Goal: Task Accomplishment & Management: Use online tool/utility

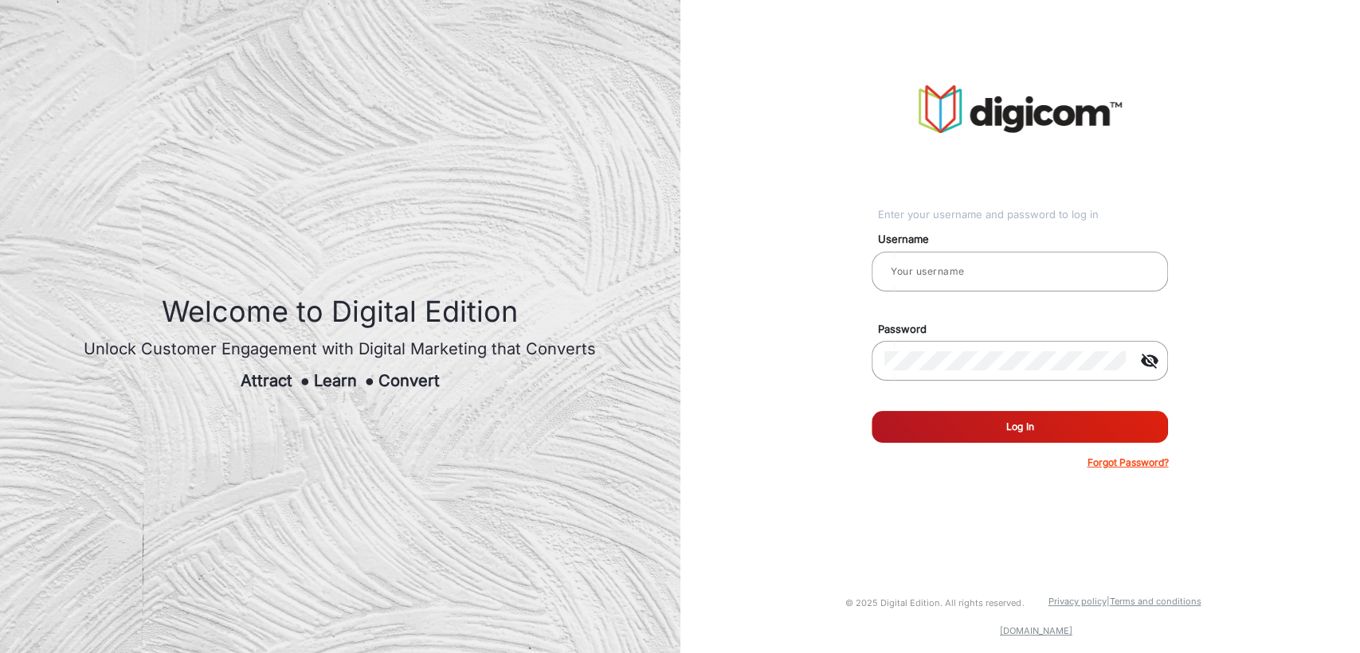
type input "[PERSON_NAME]"
click at [943, 429] on button "Log In" at bounding box center [1020, 427] width 296 height 32
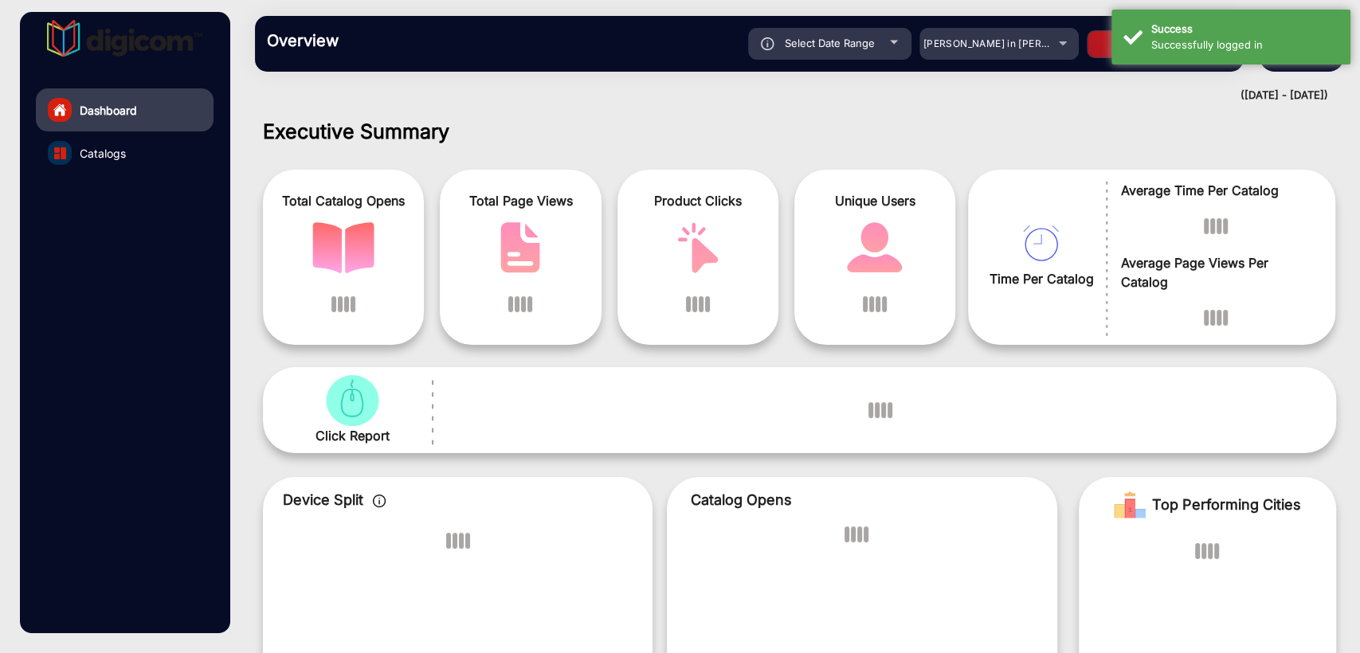
scroll to position [12, 0]
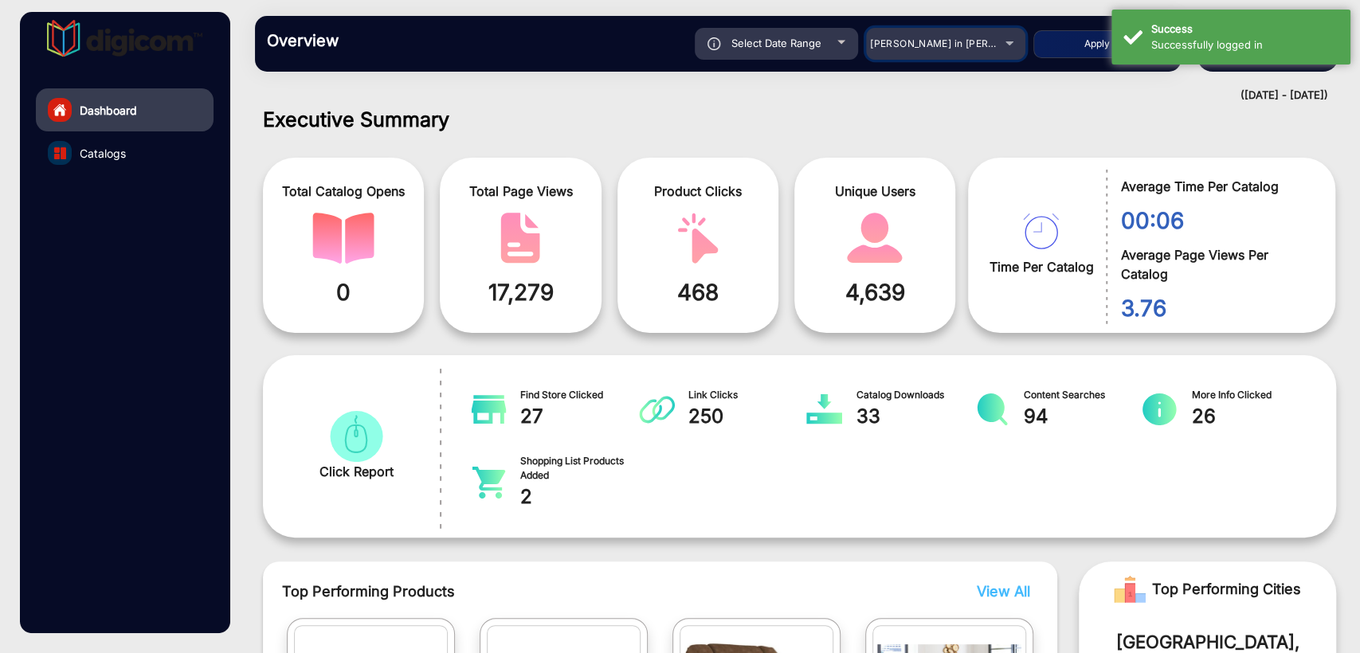
click at [907, 45] on span "[PERSON_NAME] in [PERSON_NAME]" at bounding box center [958, 43] width 176 height 12
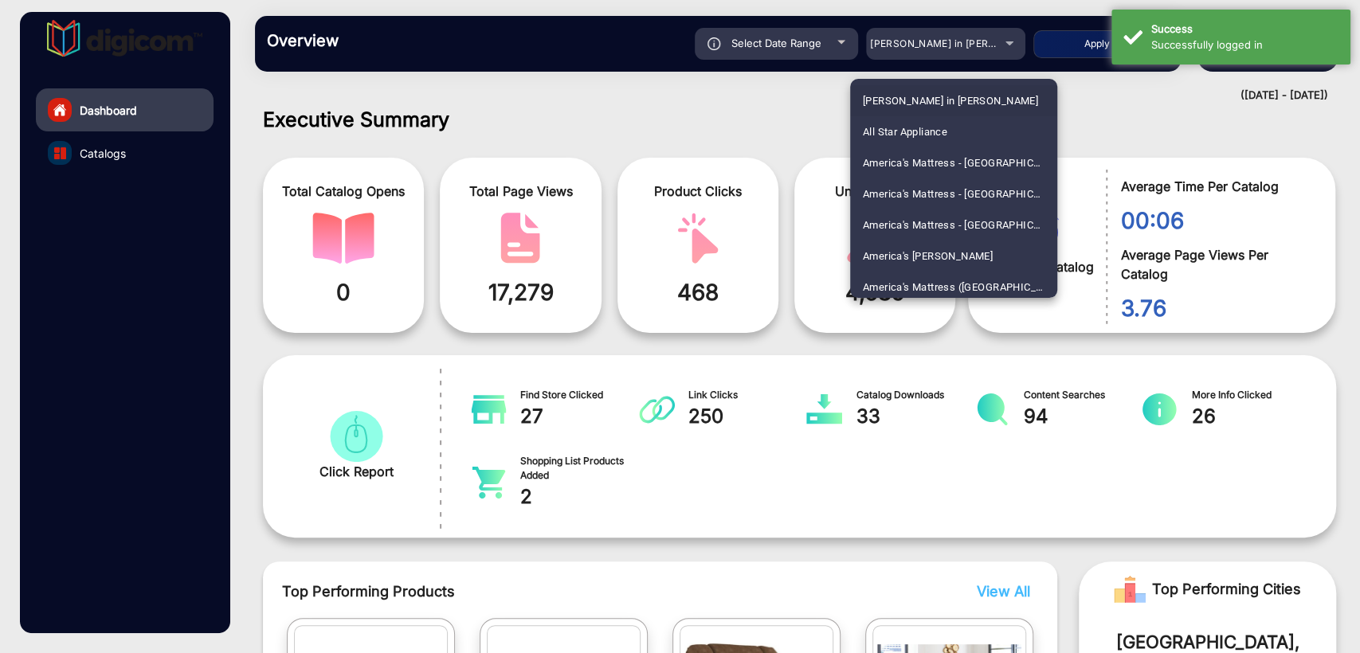
scroll to position [3578, 0]
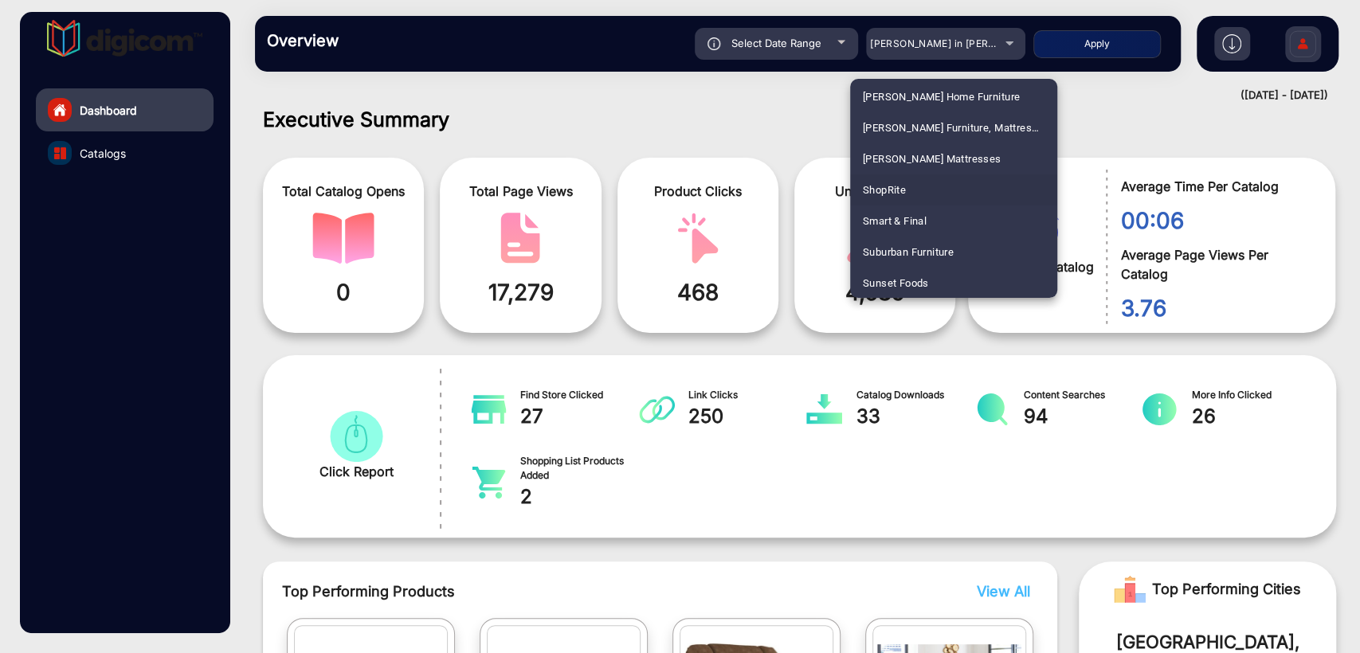
click at [890, 193] on span "ShopRite" at bounding box center [884, 190] width 43 height 31
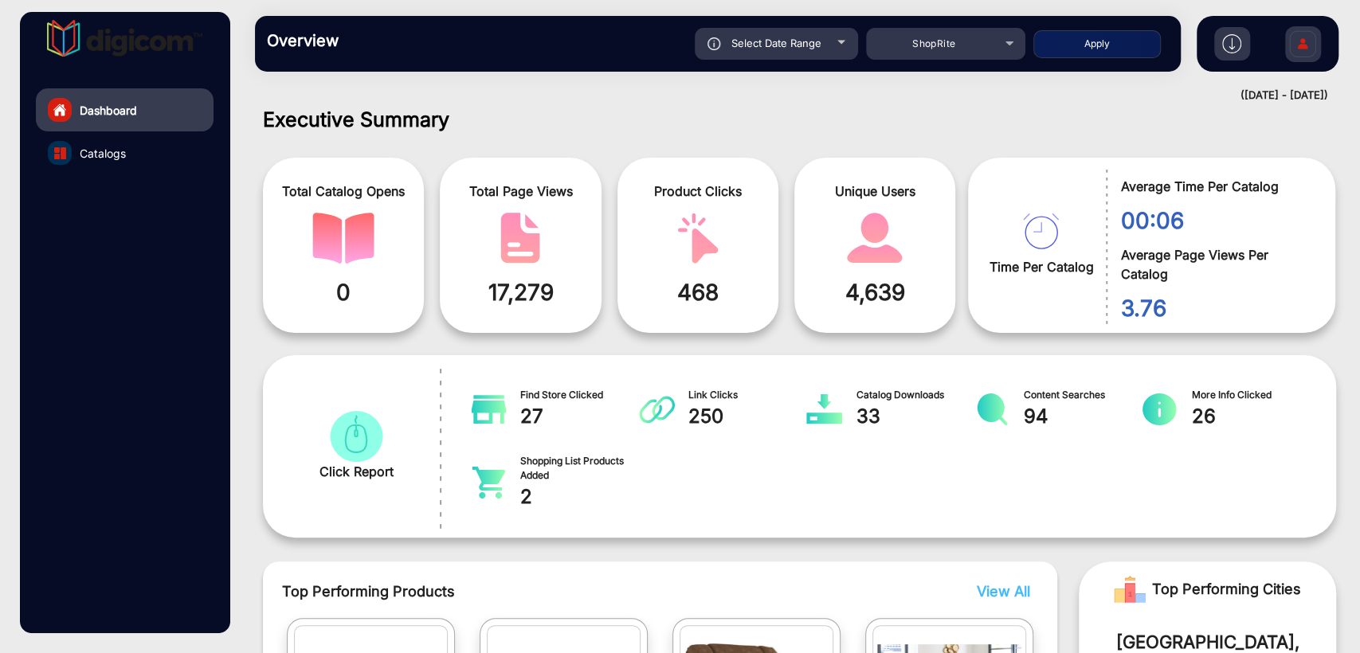
click at [830, 48] on div "Select Date Range" at bounding box center [776, 44] width 163 height 32
type input "[DATE]"
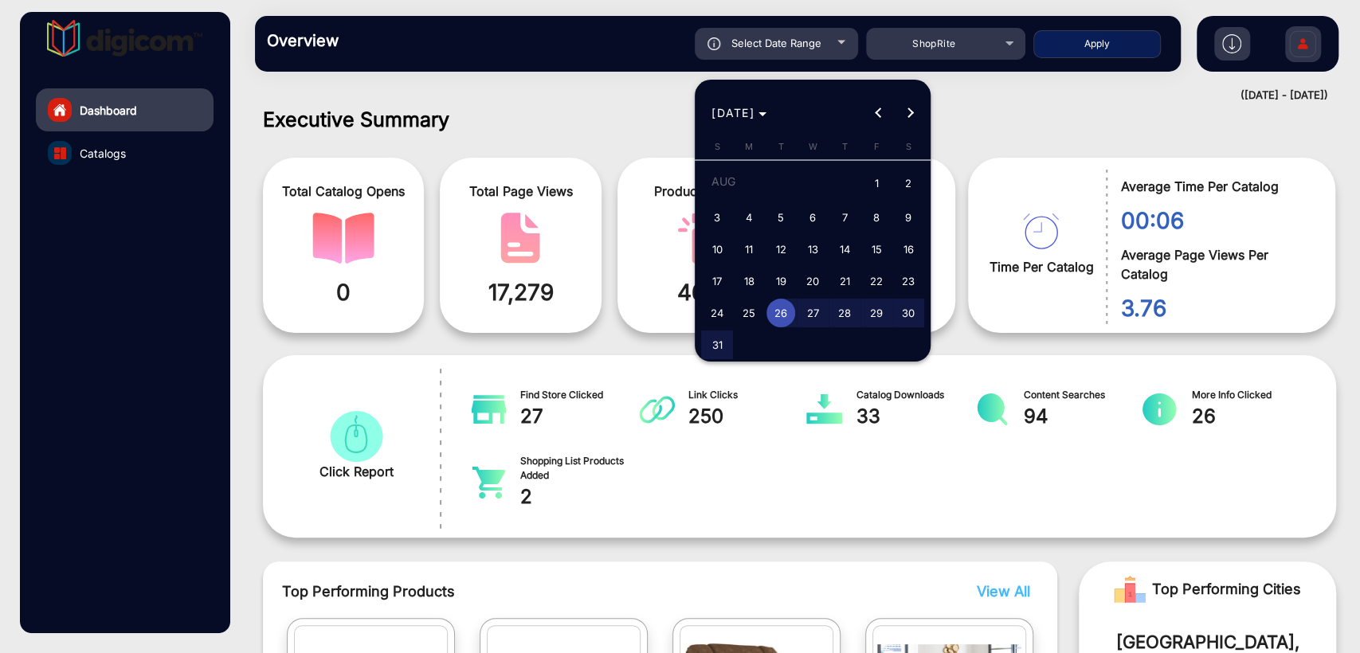
click at [908, 113] on button "Next month" at bounding box center [911, 113] width 32 height 32
click at [746, 215] on span "1" at bounding box center [749, 213] width 29 height 29
type input "[DATE]"
click at [746, 215] on span "1" at bounding box center [749, 213] width 29 height 29
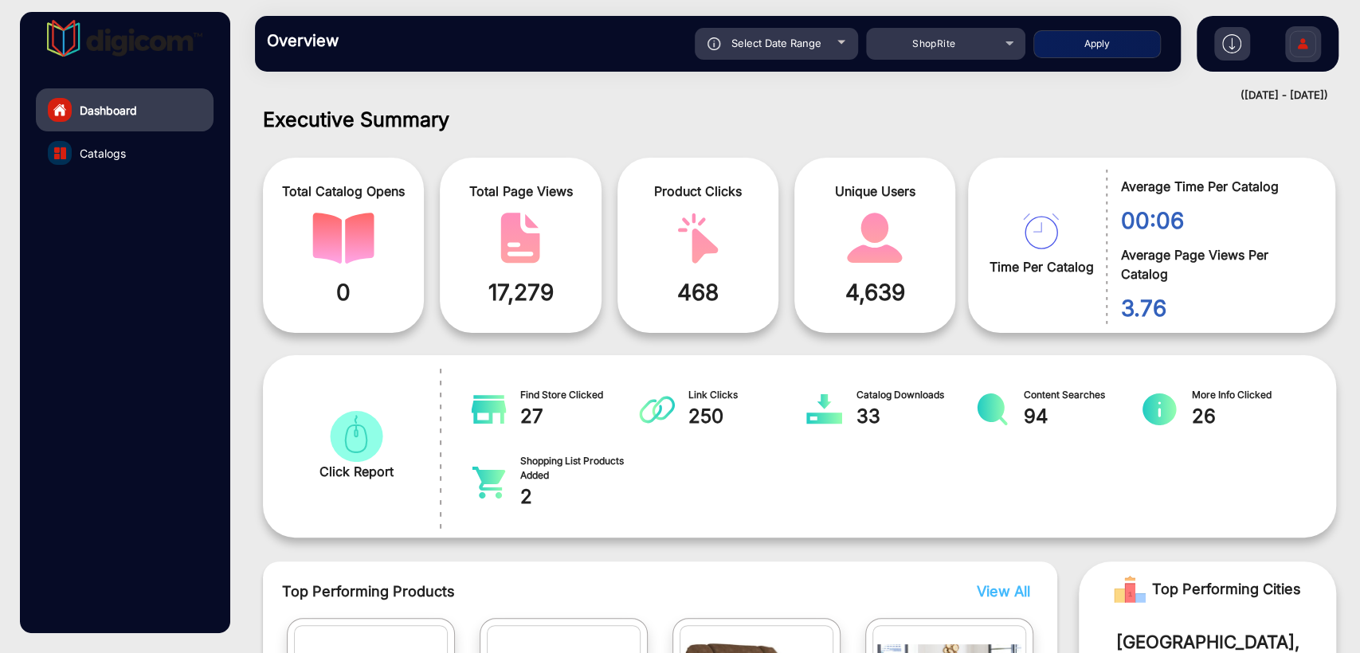
type input "[DATE]"
click at [1059, 55] on button "Apply" at bounding box center [1096, 44] width 127 height 28
type input "[DATE]"
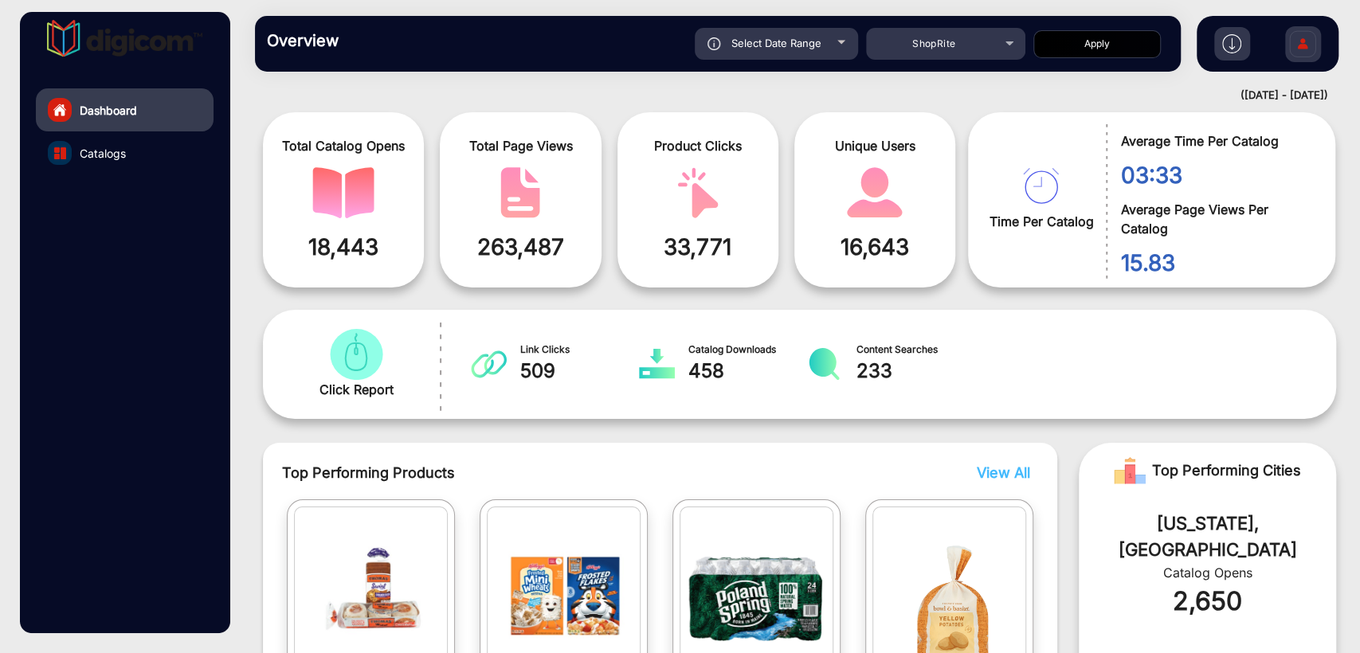
scroll to position [0, 0]
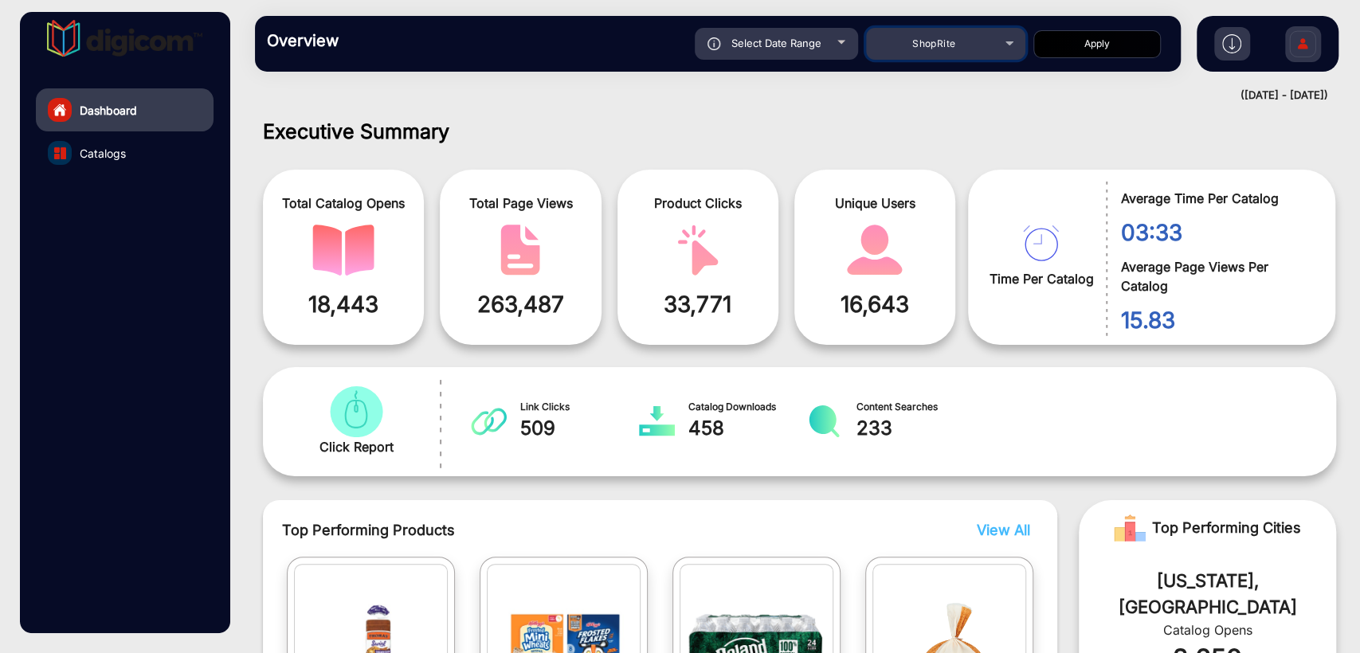
click at [927, 41] on span "ShopRite" at bounding box center [933, 43] width 43 height 12
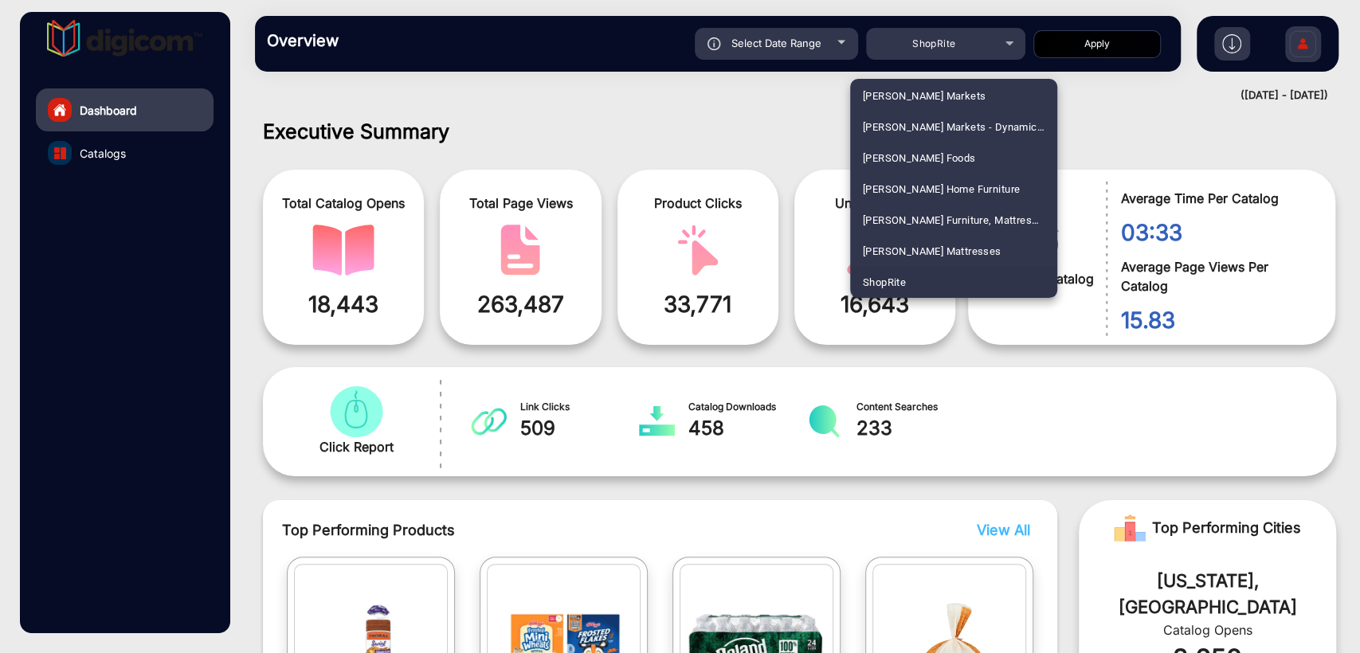
scroll to position [626, 0]
drag, startPoint x: 893, startPoint y: 186, endPoint x: 847, endPoint y: 105, distance: 93.5
click at [893, 186] on span "Arhaus" at bounding box center [879, 190] width 33 height 31
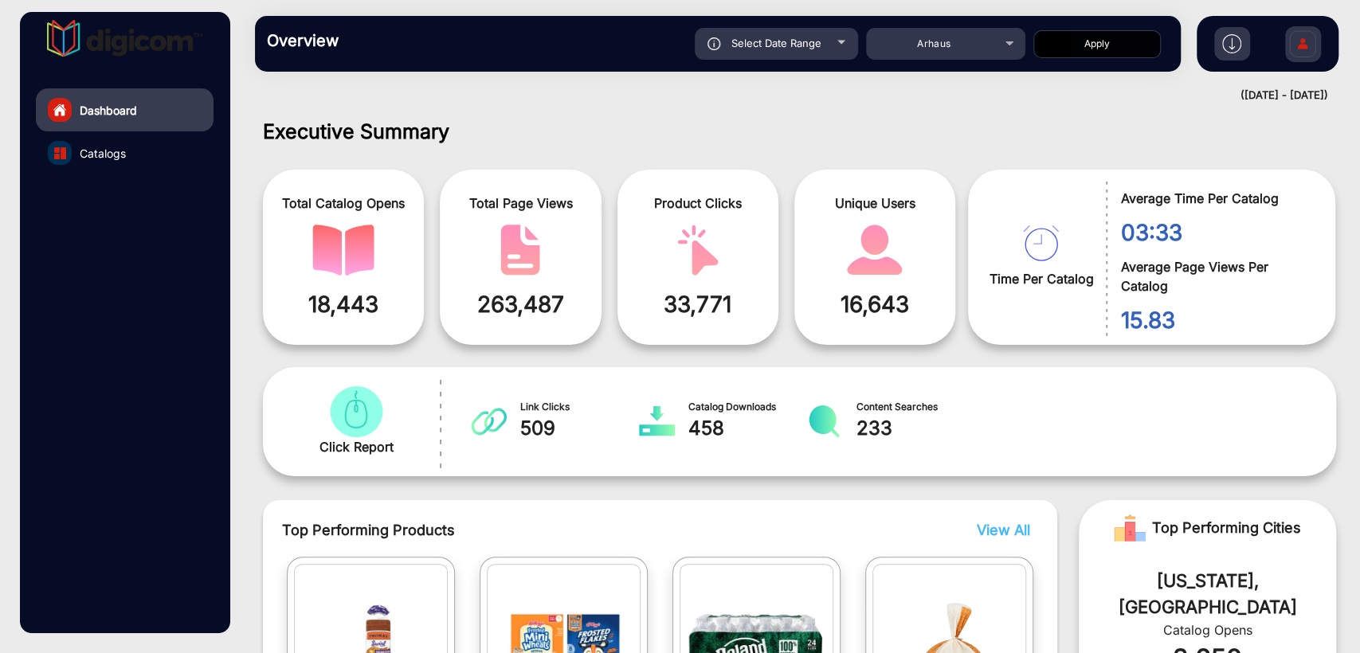
click at [1092, 37] on button "Apply" at bounding box center [1096, 44] width 127 height 28
type input "[DATE]"
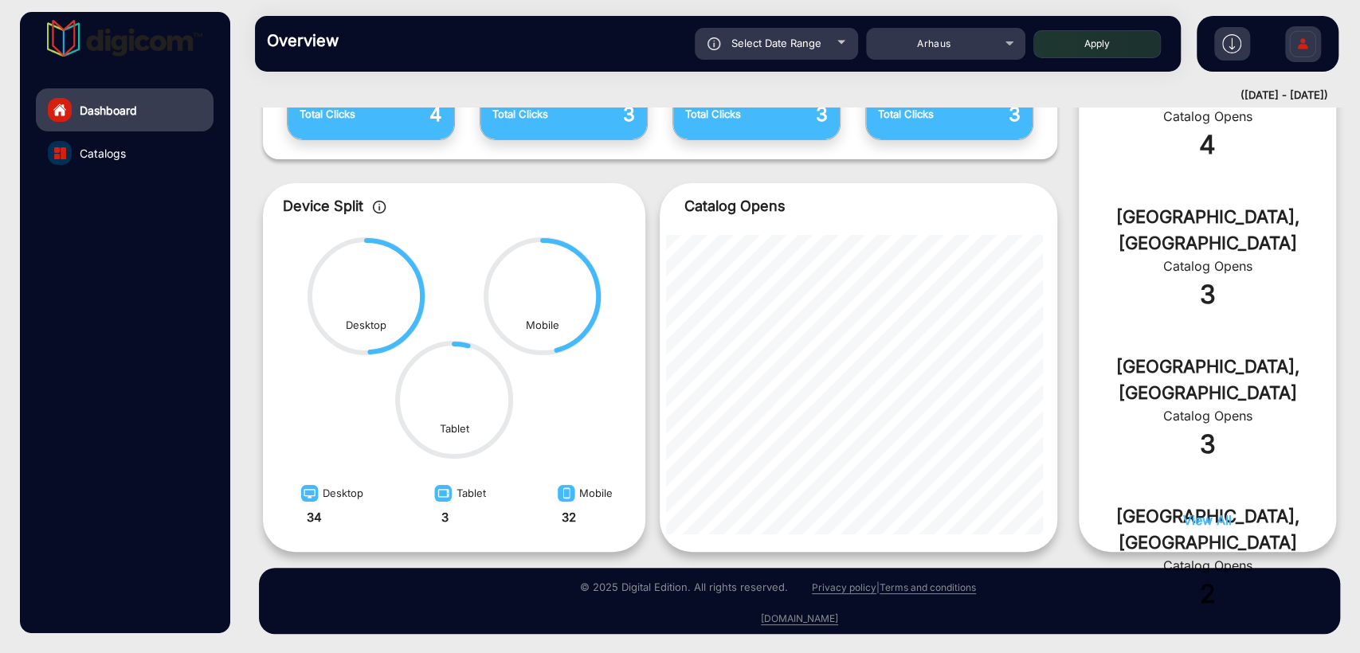
scroll to position [0, 0]
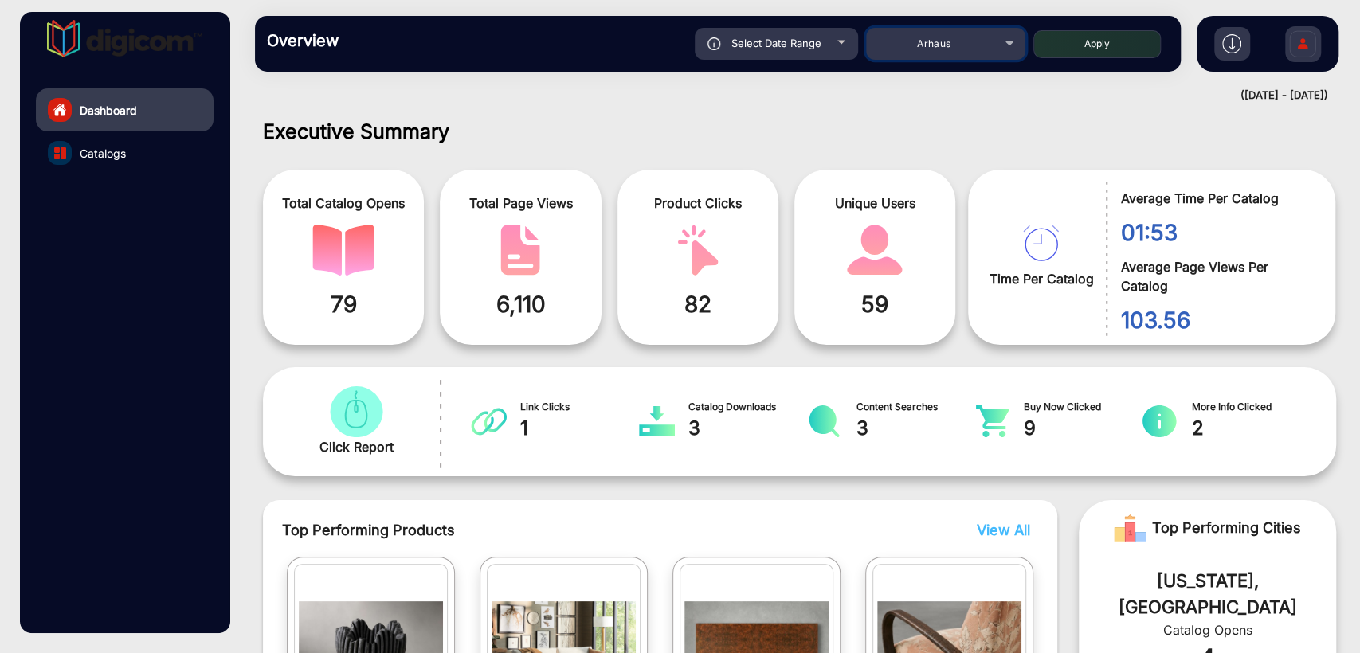
click at [926, 45] on span "Arhaus" at bounding box center [933, 43] width 33 height 12
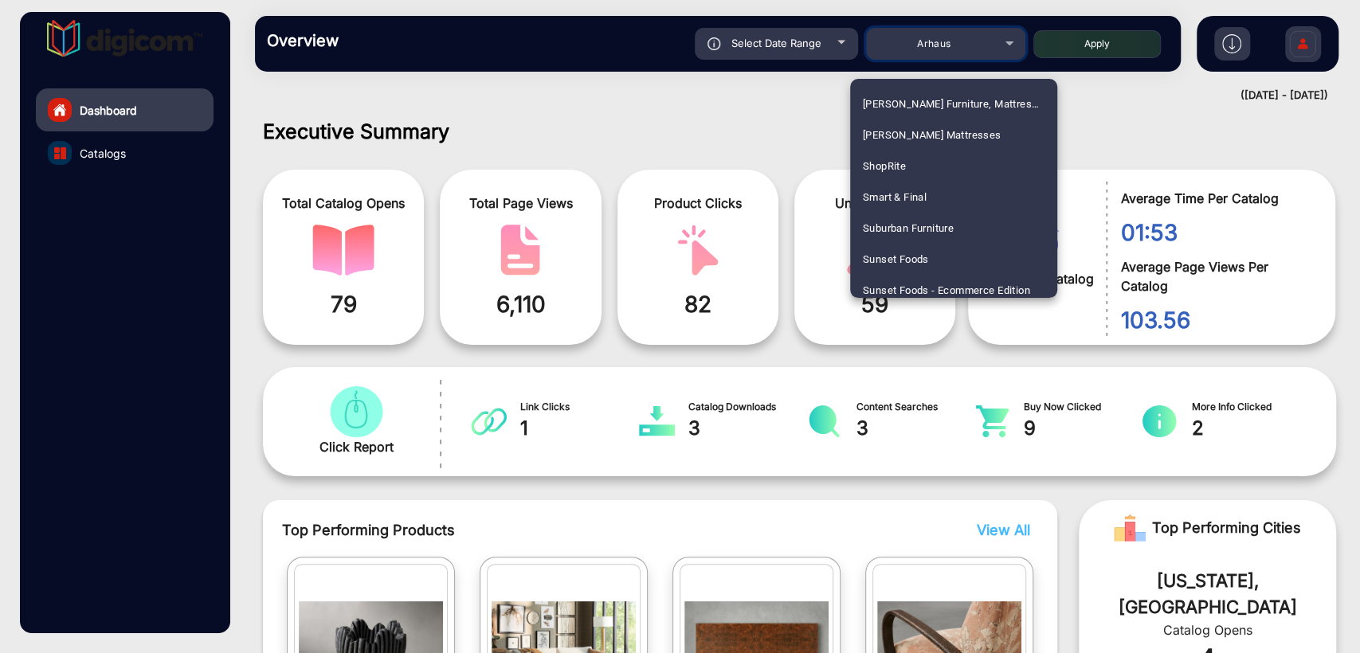
scroll to position [4299, 0]
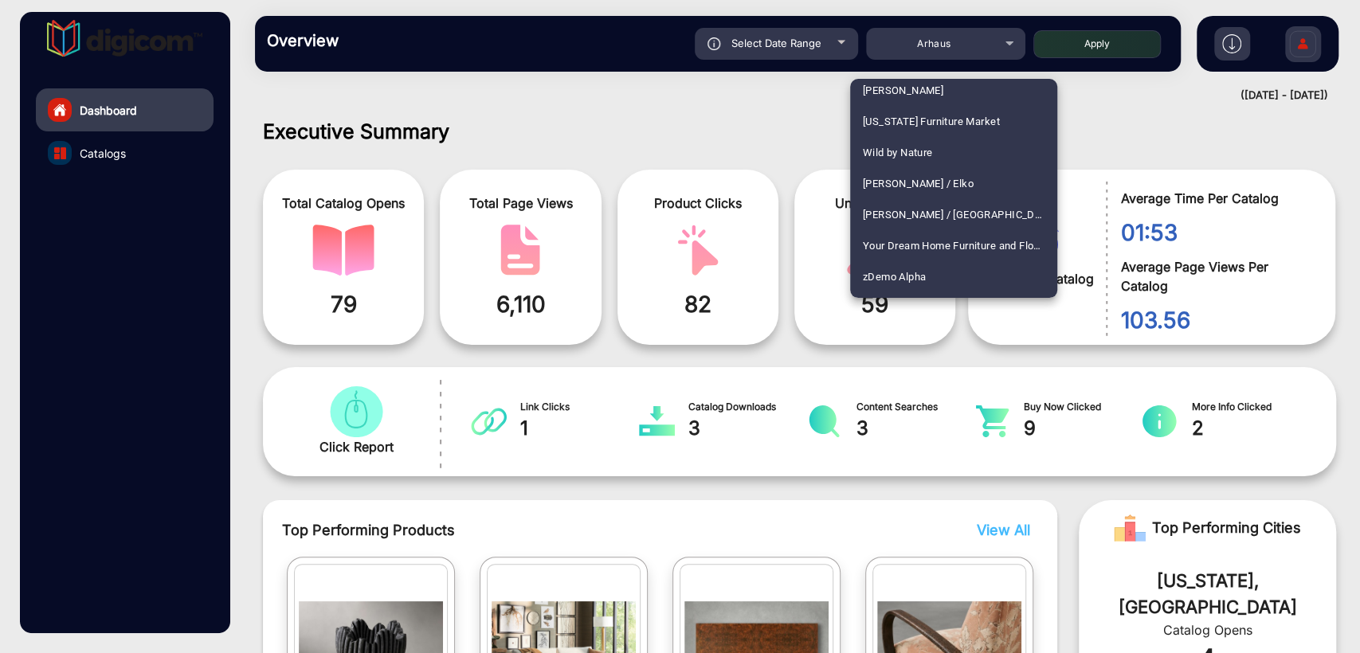
click at [555, 230] on div at bounding box center [680, 326] width 1360 height 653
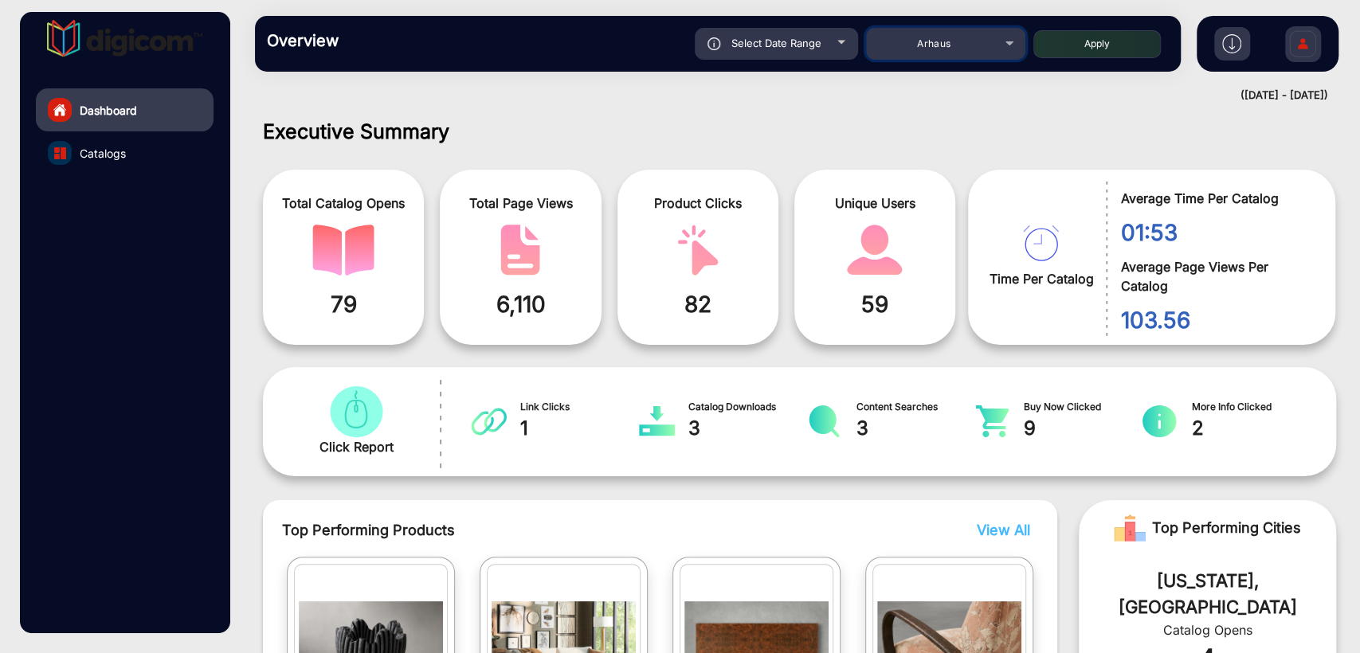
click at [933, 51] on div "Arhaus" at bounding box center [933, 43] width 127 height 19
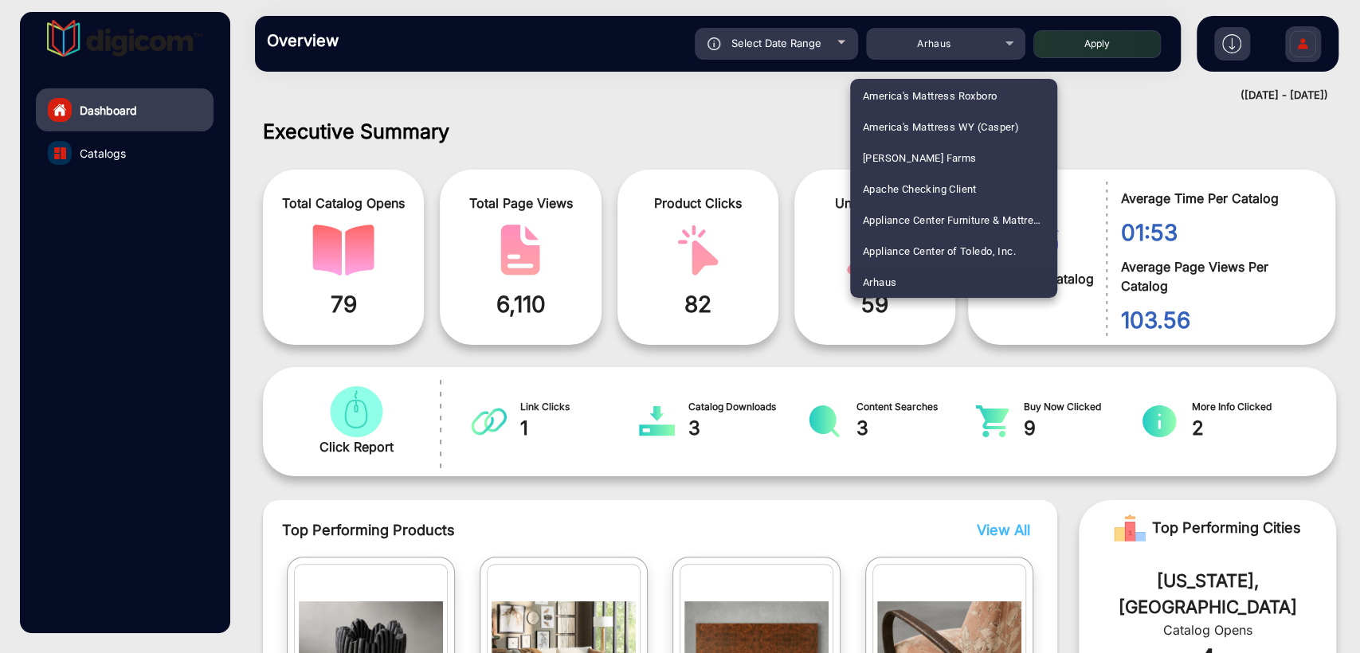
scroll to position [1434, 0]
click at [884, 182] on span "[PERSON_NAME]" at bounding box center [903, 189] width 80 height 31
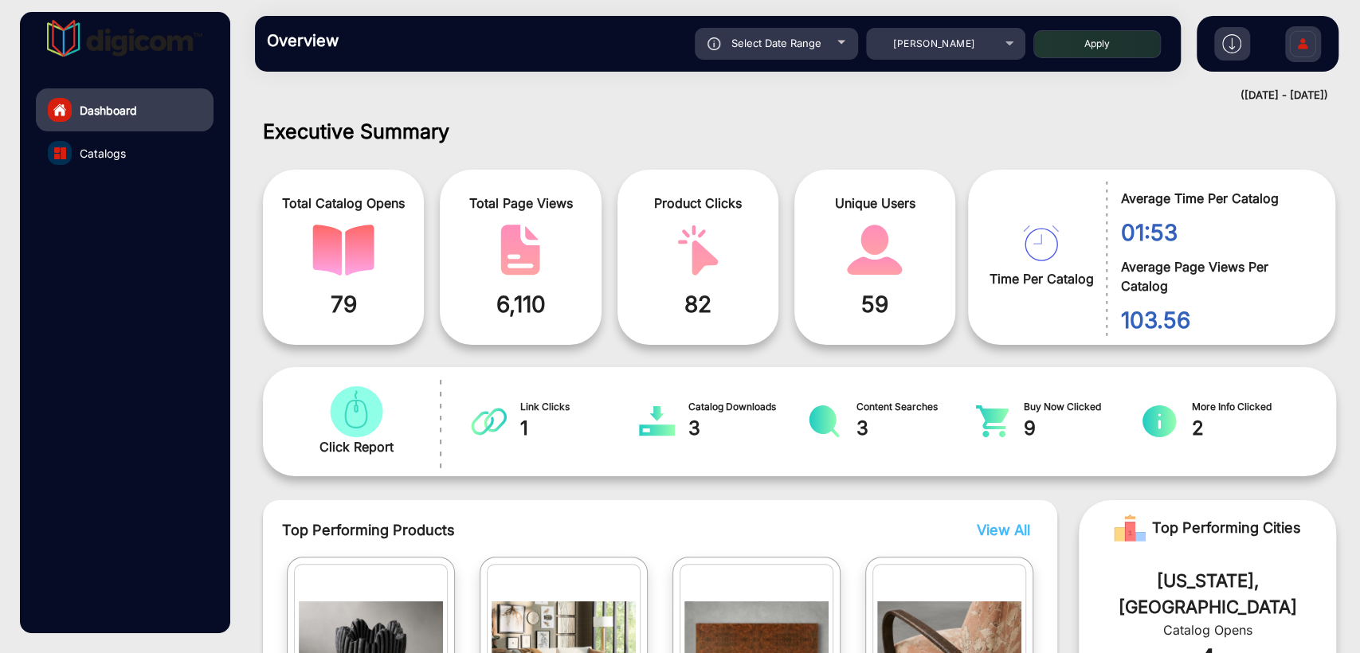
click at [1069, 45] on button "Apply" at bounding box center [1096, 44] width 127 height 28
type input "[DATE]"
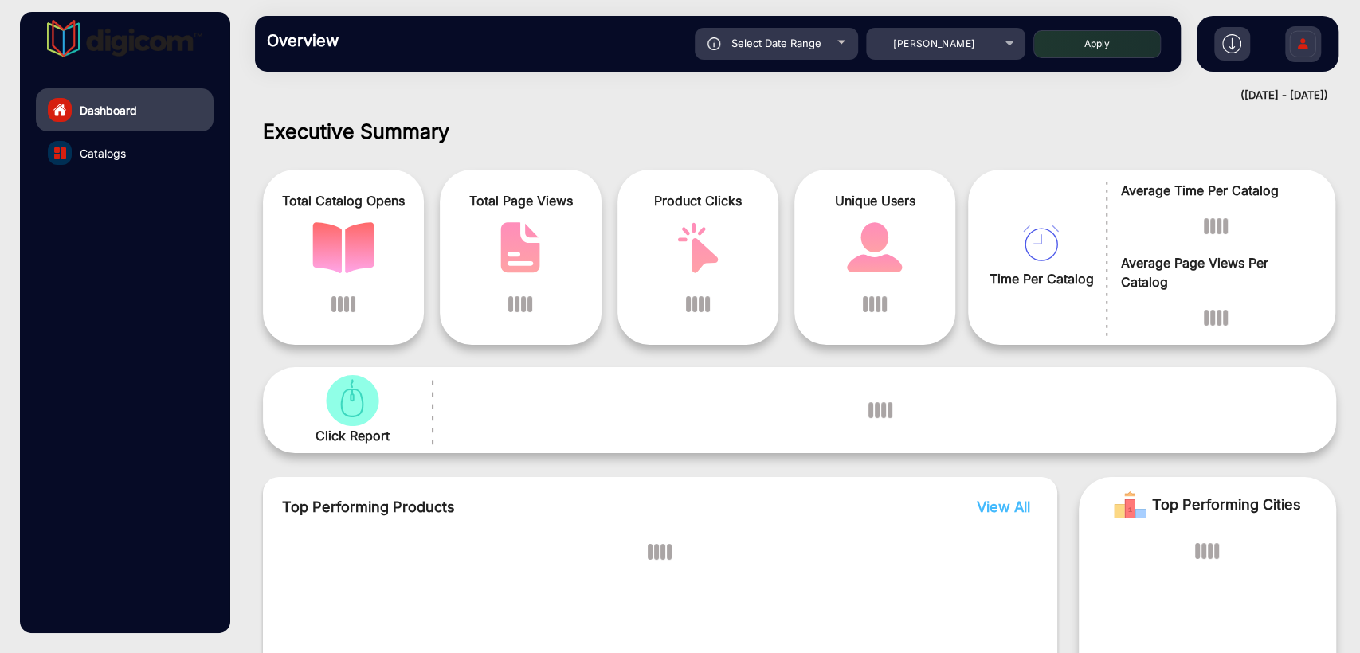
scroll to position [12, 0]
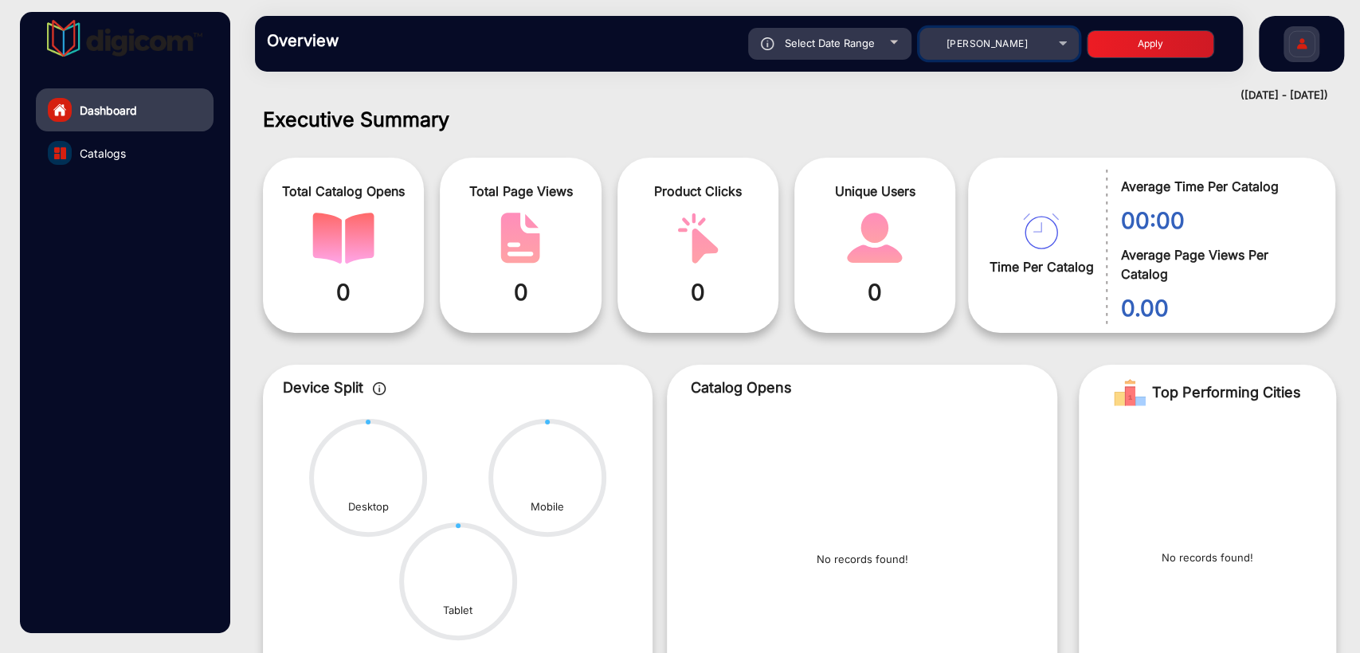
click at [975, 43] on span "[PERSON_NAME]" at bounding box center [987, 43] width 81 height 12
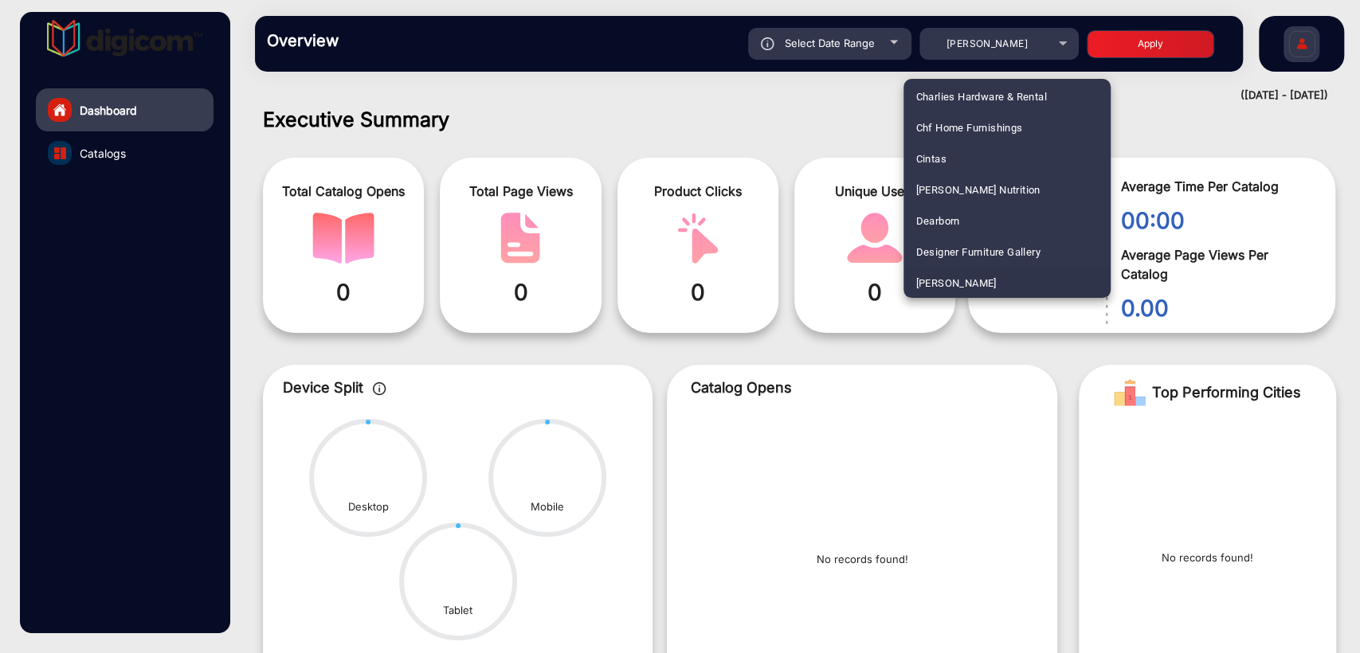
scroll to position [3454, 0]
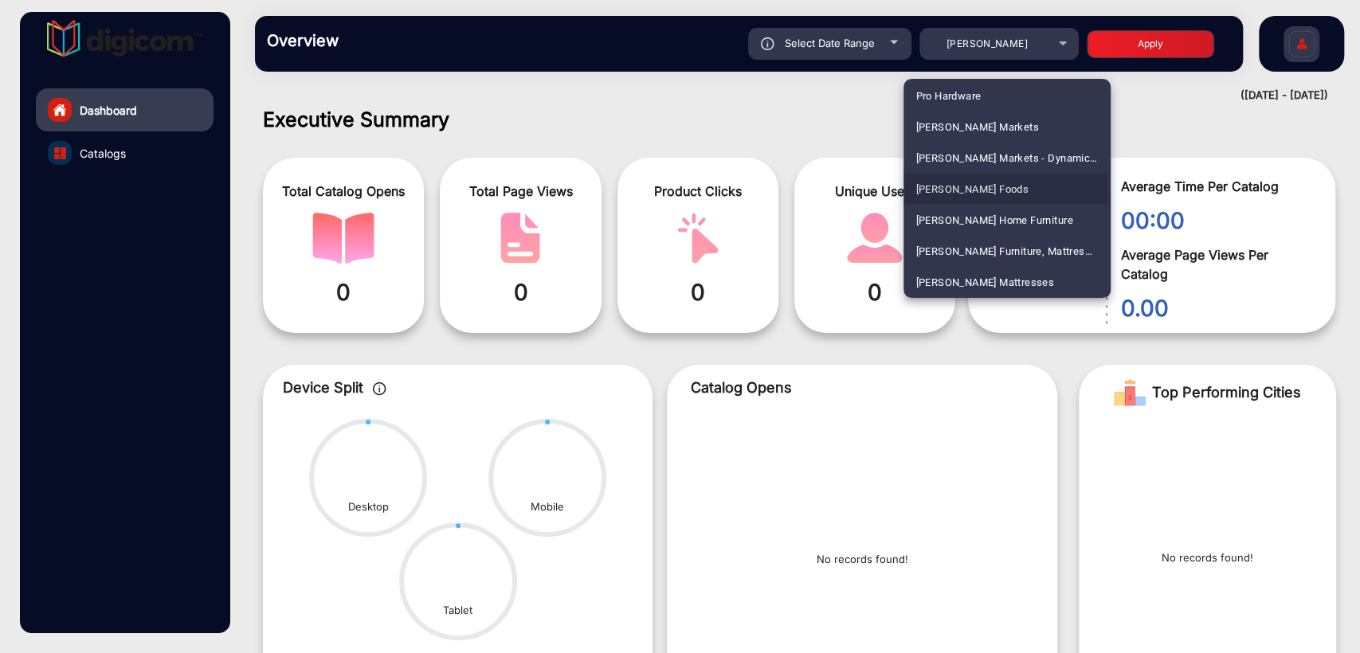
click at [966, 185] on span "[PERSON_NAME] Foods" at bounding box center [972, 189] width 113 height 31
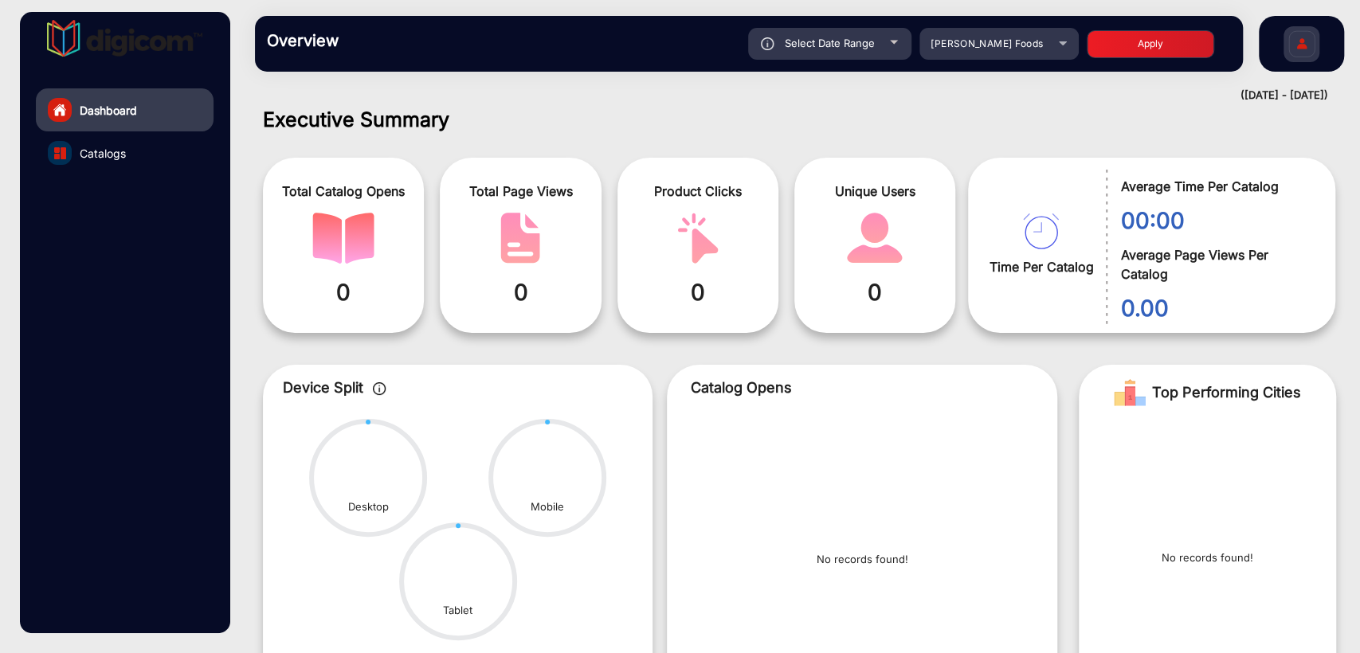
click at [1160, 45] on button "Apply" at bounding box center [1150, 44] width 127 height 28
type input "[DATE]"
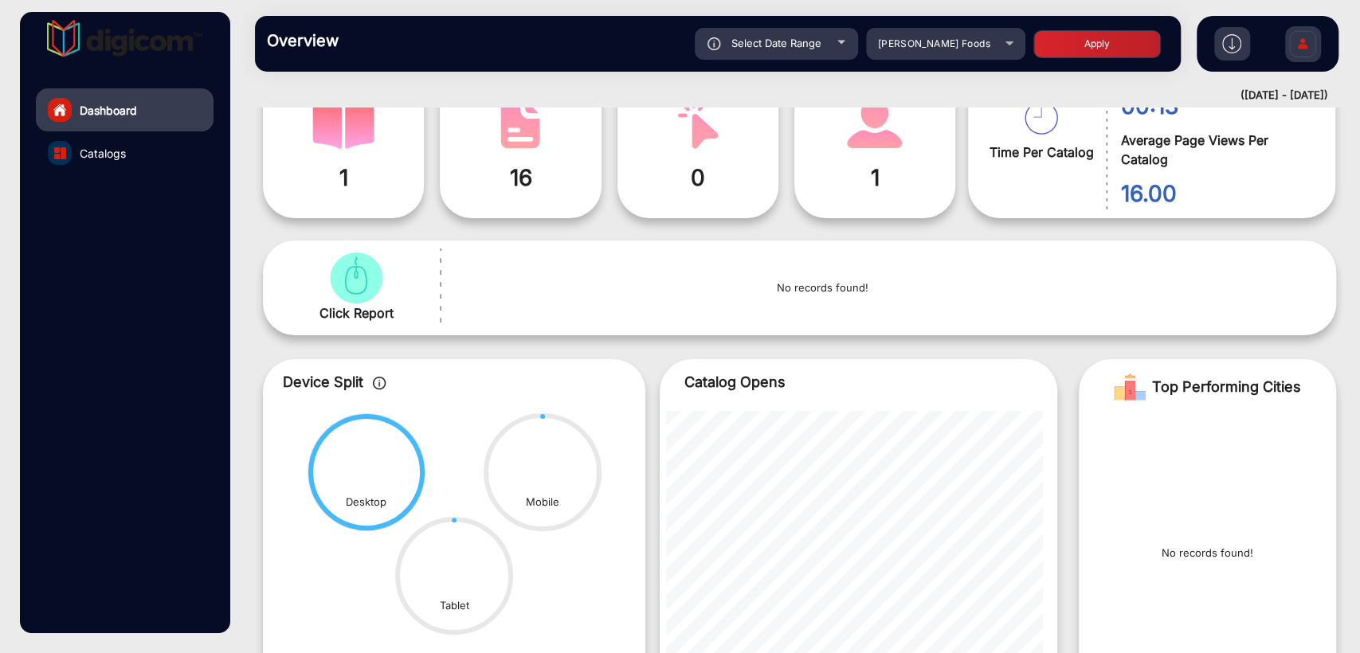
scroll to position [0, 0]
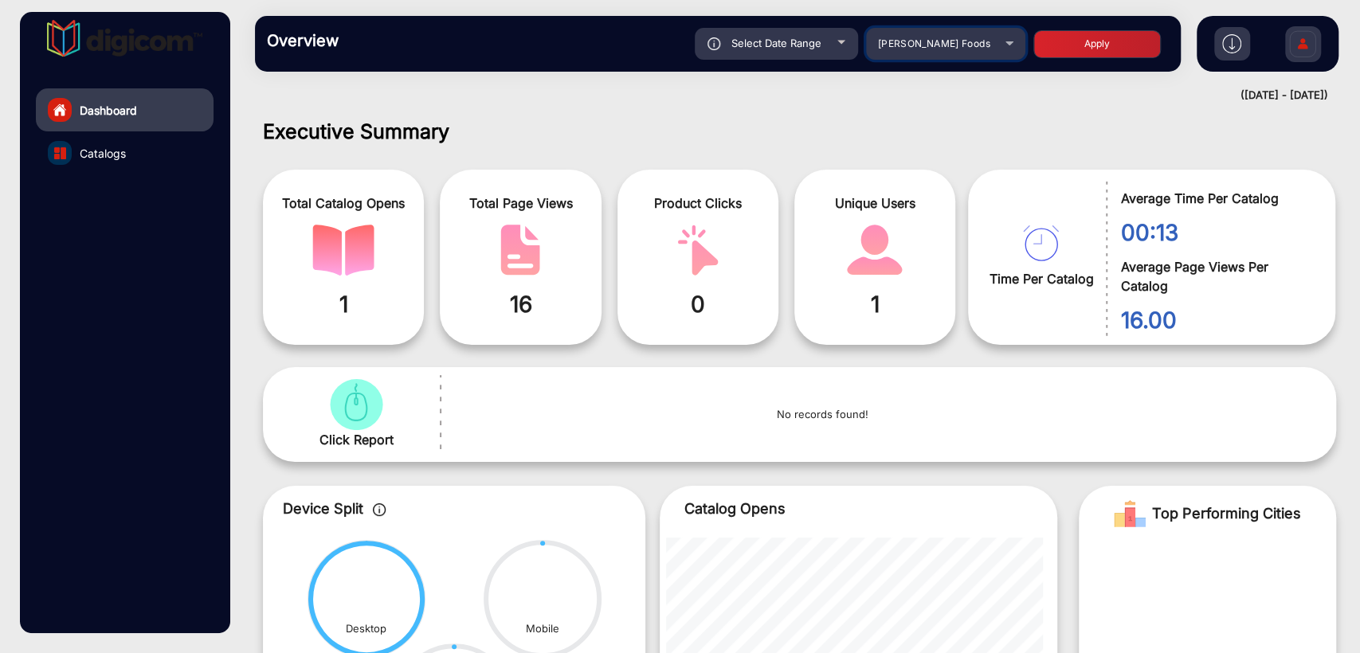
click at [951, 48] on span "[PERSON_NAME] Foods" at bounding box center [934, 43] width 112 height 12
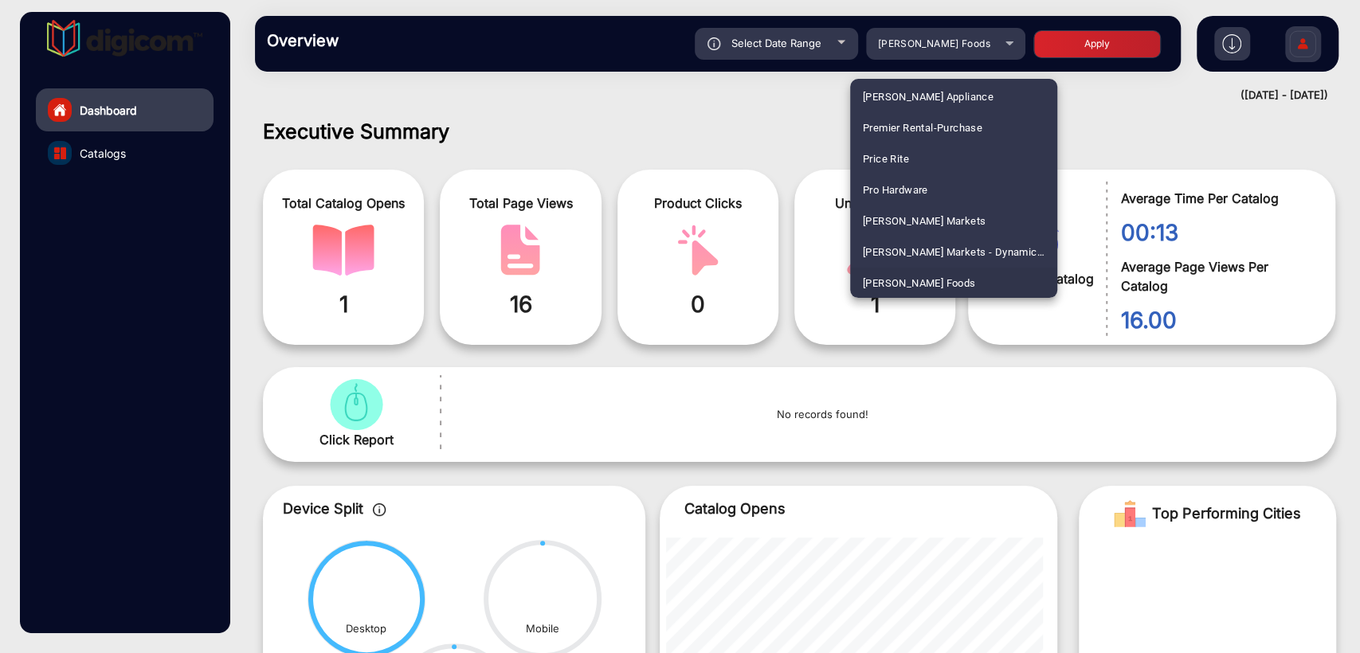
scroll to position [843, 0]
click at [943, 183] on span "Autozone Tool & Equipment" at bounding box center [928, 190] width 131 height 31
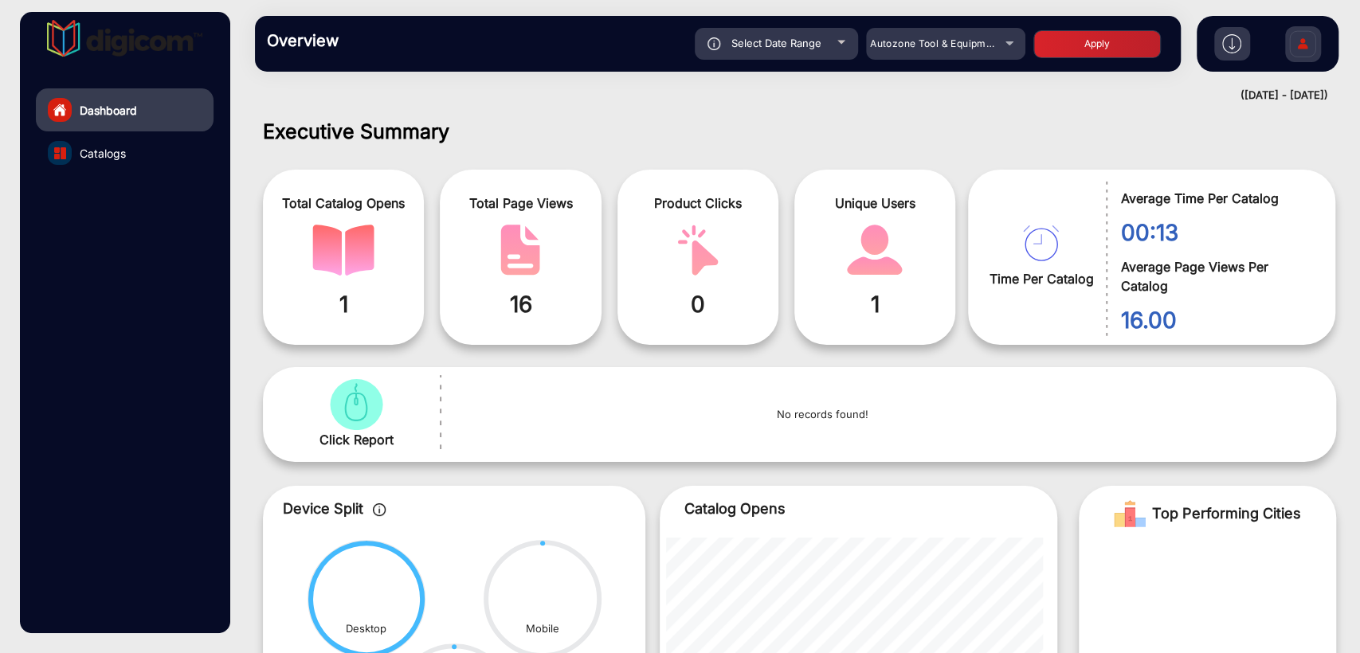
click at [1056, 41] on button "Apply" at bounding box center [1096, 44] width 127 height 28
type input "[DATE]"
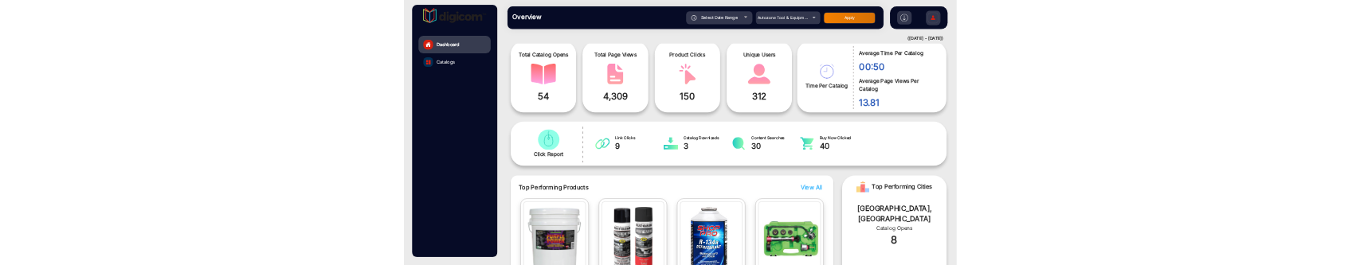
scroll to position [0, 0]
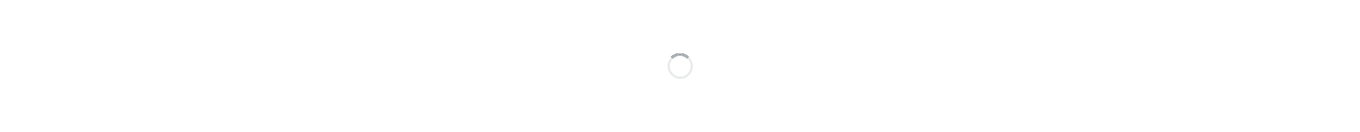
scroll to position [12, 0]
